Goal: Task Accomplishment & Management: Manage account settings

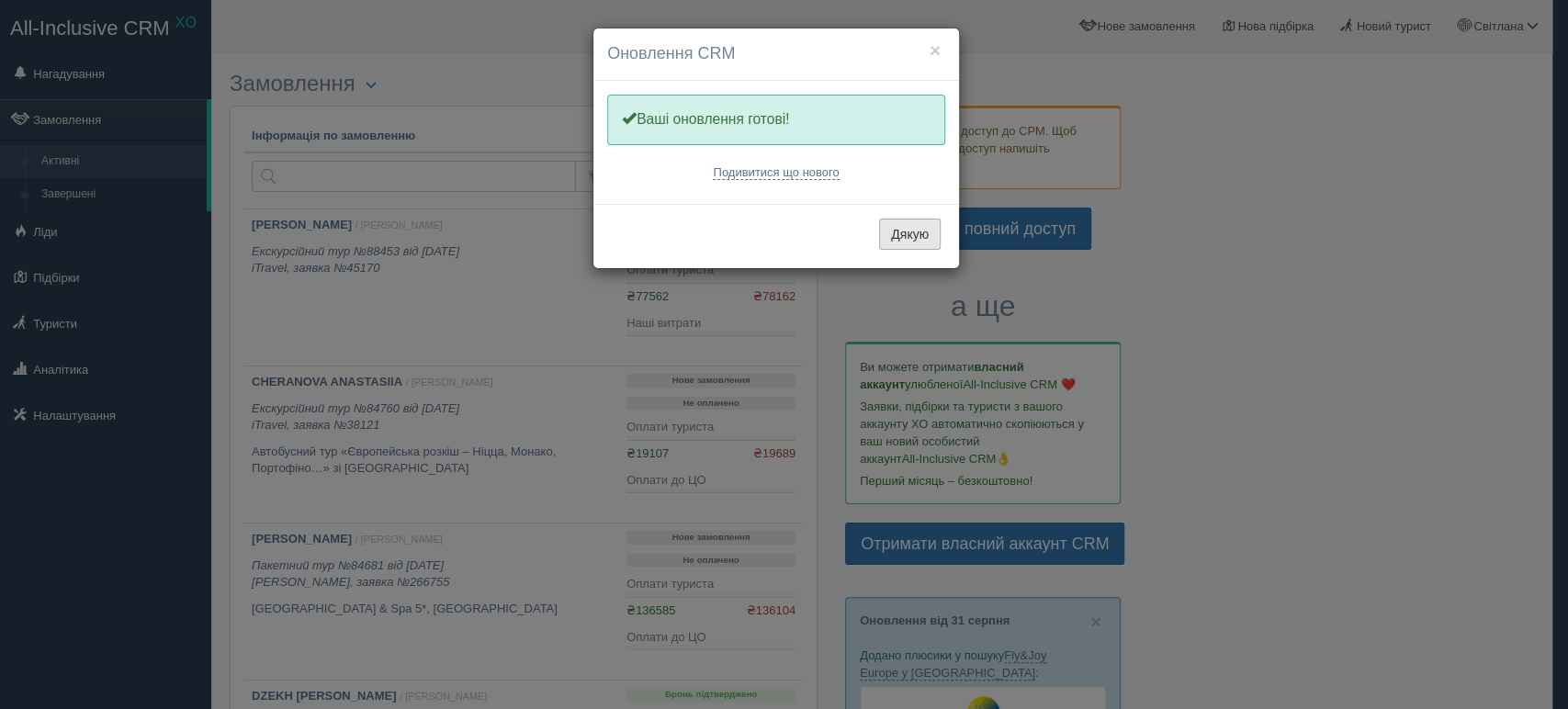
click at [911, 235] on button "Дякую" at bounding box center [909, 234] width 62 height 31
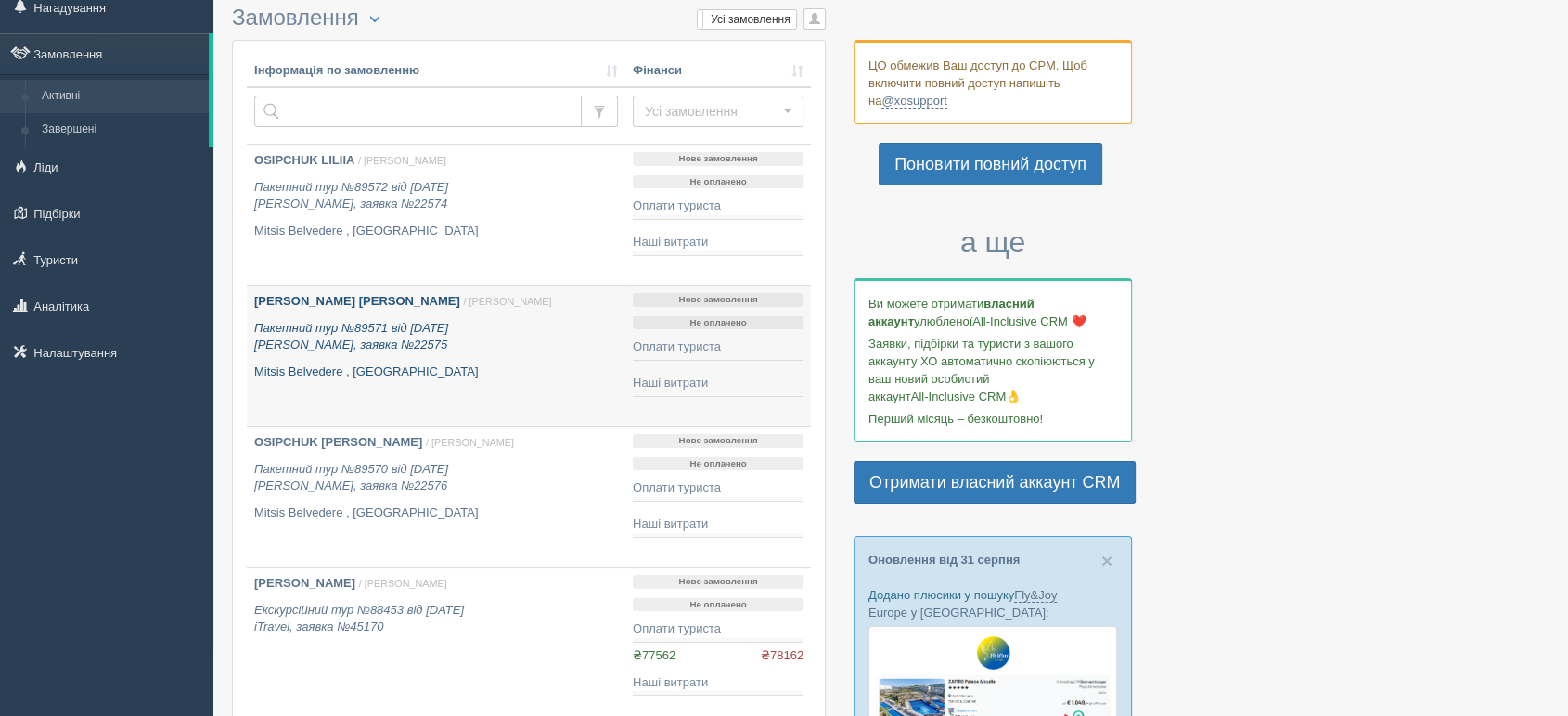
scroll to position [103, 0]
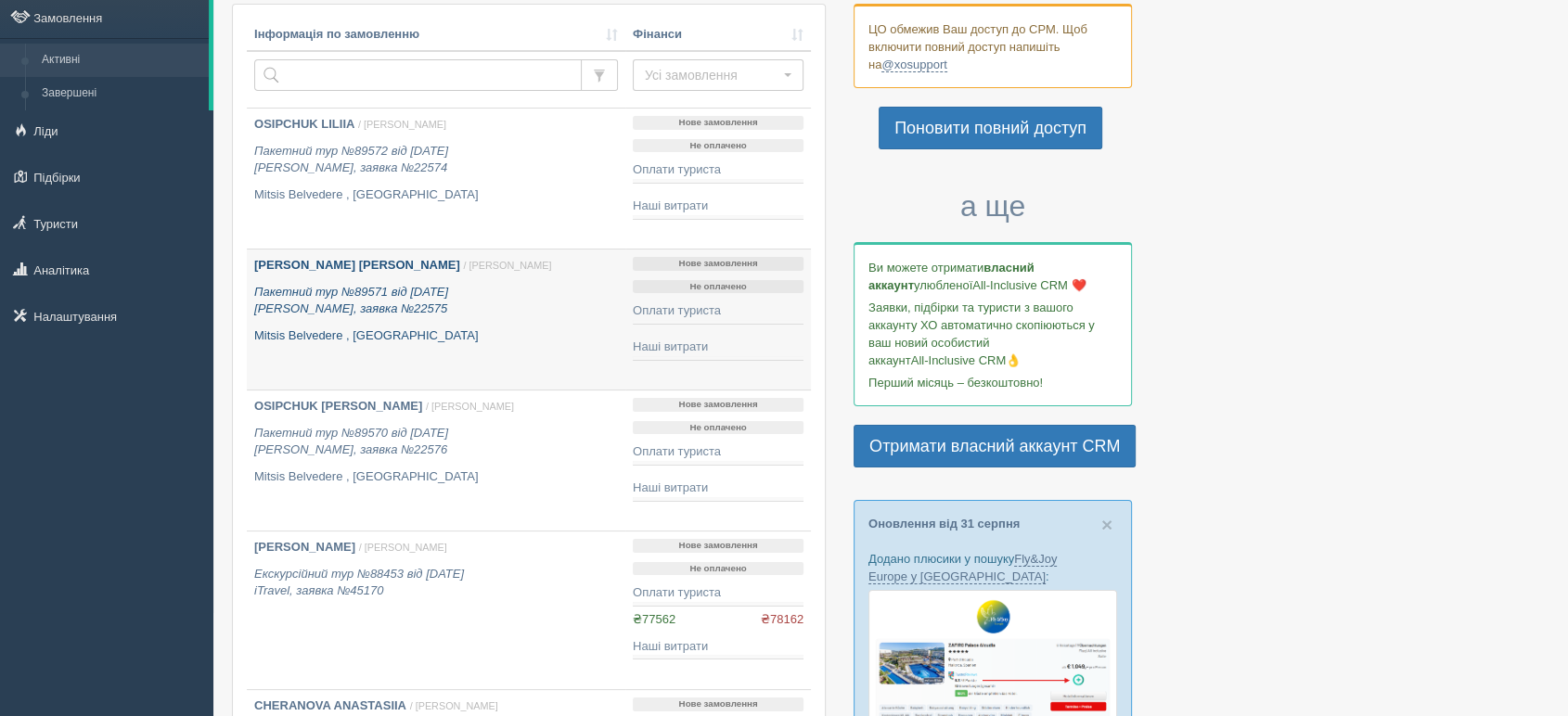
click at [315, 268] on b "[PERSON_NAME] [PERSON_NAME]" at bounding box center [357, 264] width 206 height 14
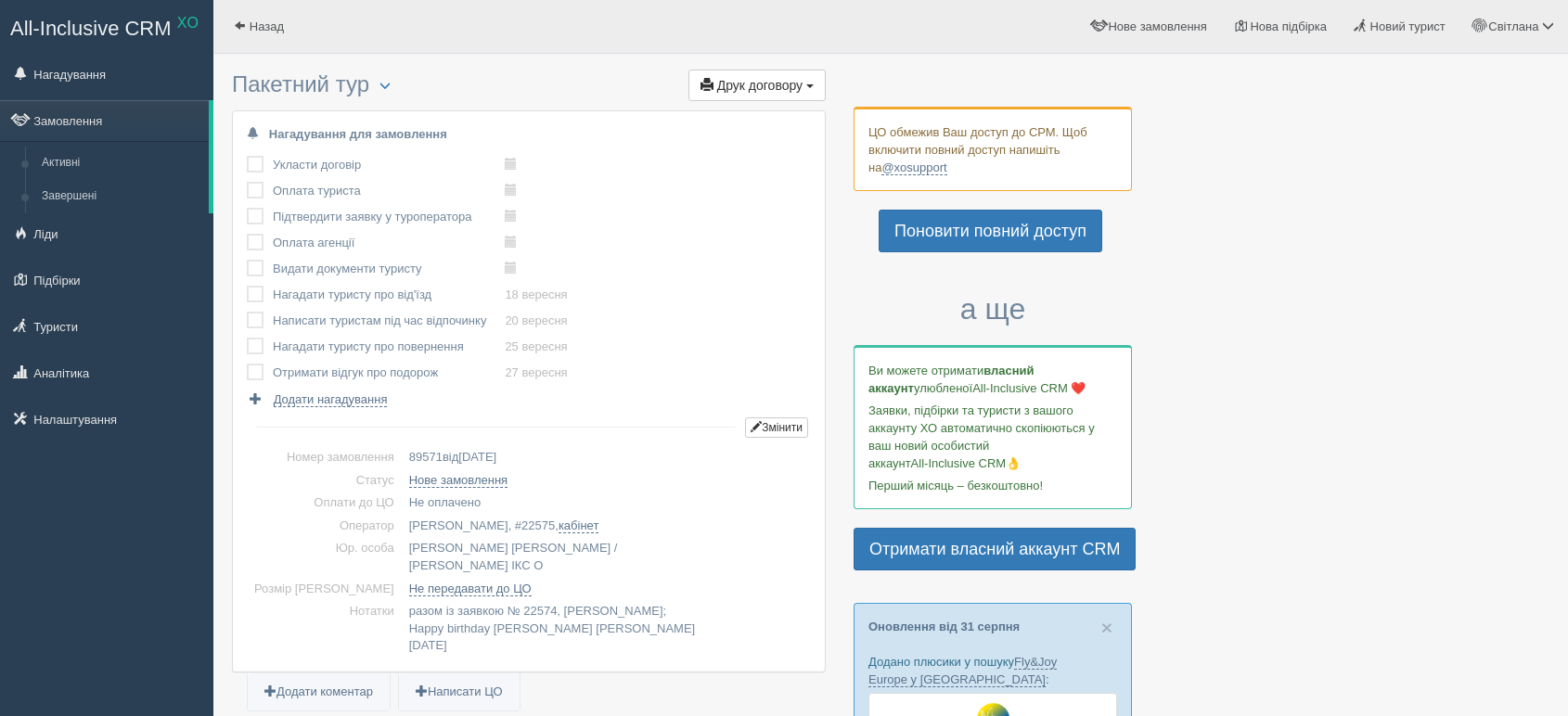
scroll to position [412, 0]
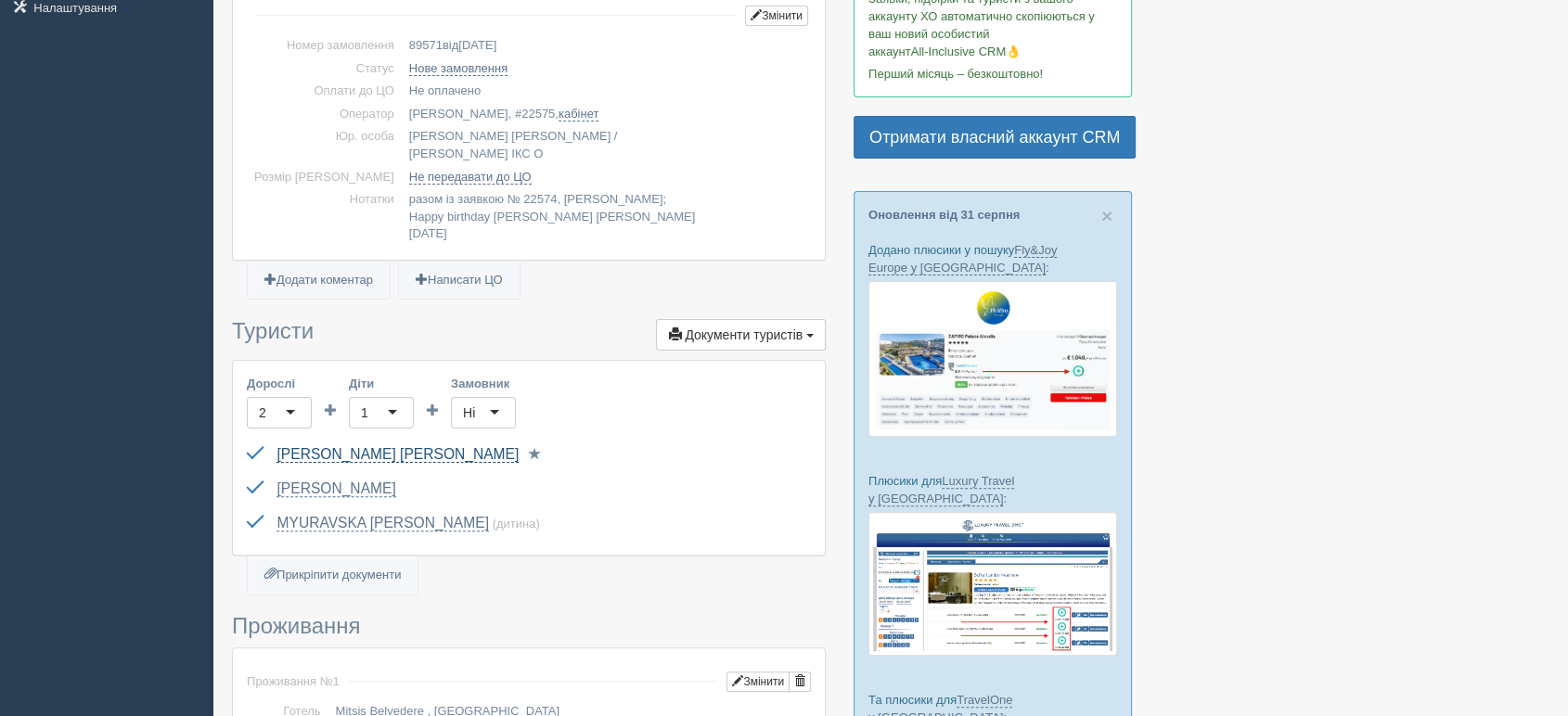
click at [359, 446] on link "[PERSON_NAME] [PERSON_NAME]" at bounding box center [398, 454] width 242 height 17
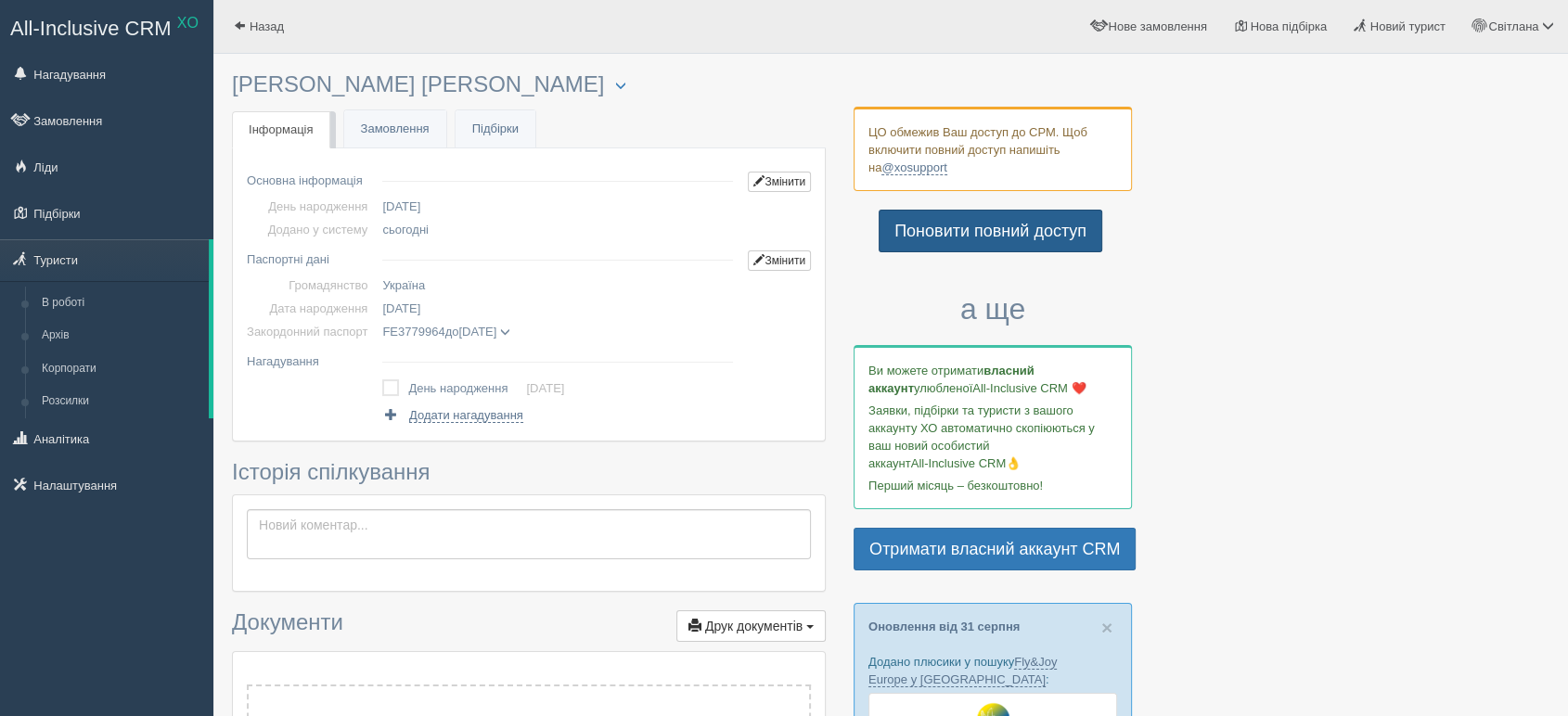
click at [964, 236] on link "Поновити повний доступ" at bounding box center [990, 231] width 224 height 43
